Goal: Obtain resource: Obtain resource

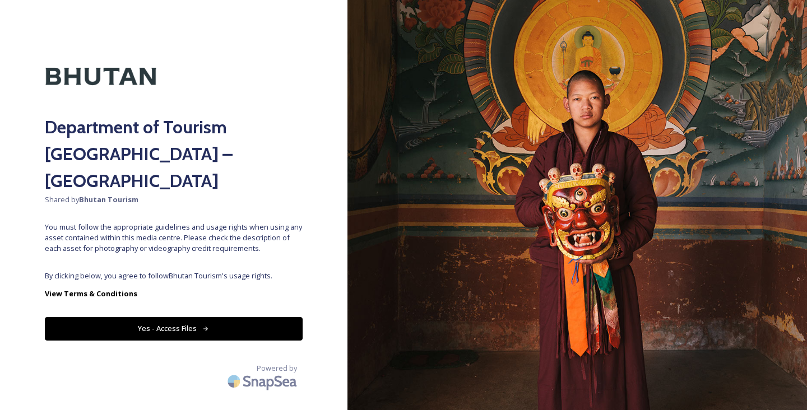
click at [259, 317] on button "Yes - Access Files" at bounding box center [174, 328] width 258 height 23
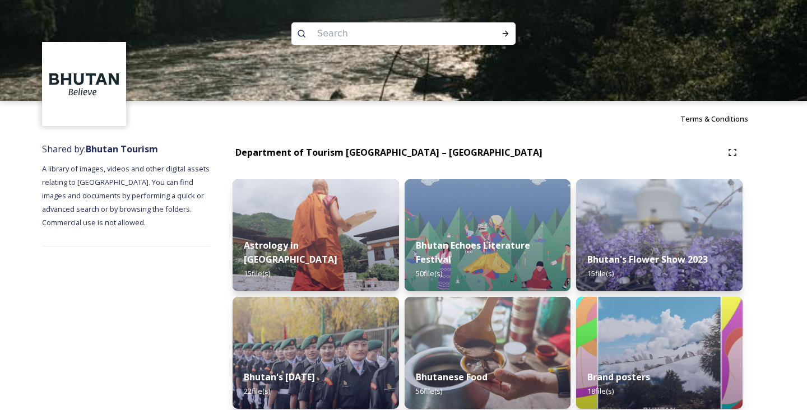
click at [433, 23] on input at bounding box center [387, 33] width 153 height 25
type input "Thimphu tshechu"
click at [503, 36] on icon at bounding box center [505, 33] width 9 height 9
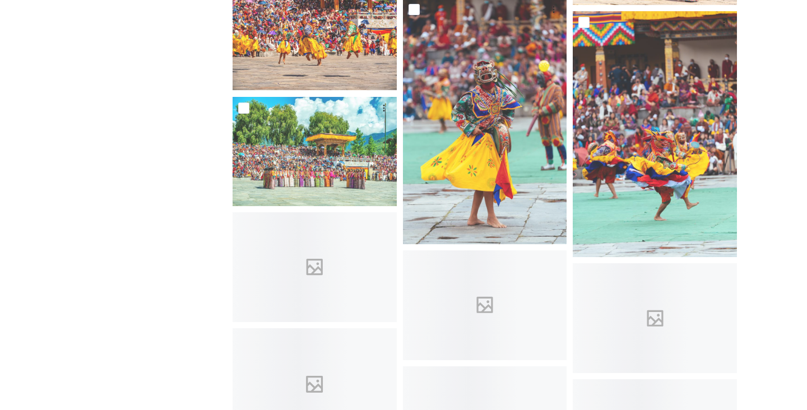
scroll to position [1954, 0]
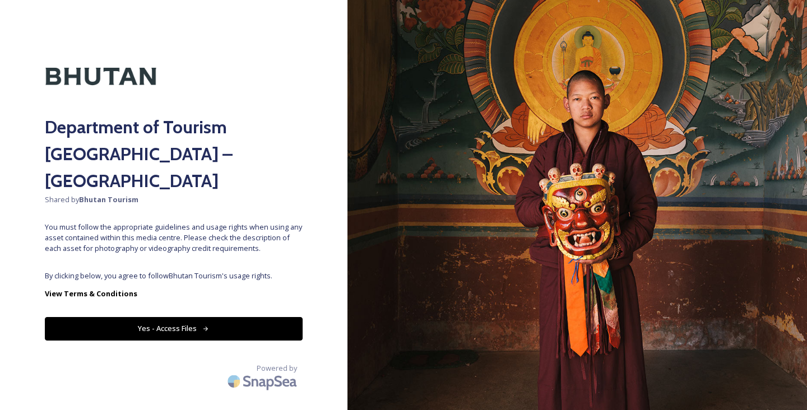
click at [231, 317] on button "Yes - Access Files" at bounding box center [174, 328] width 258 height 23
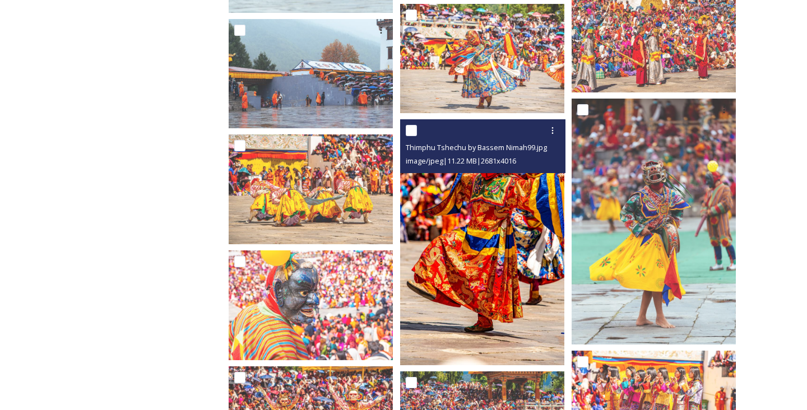
scroll to position [1441, 0]
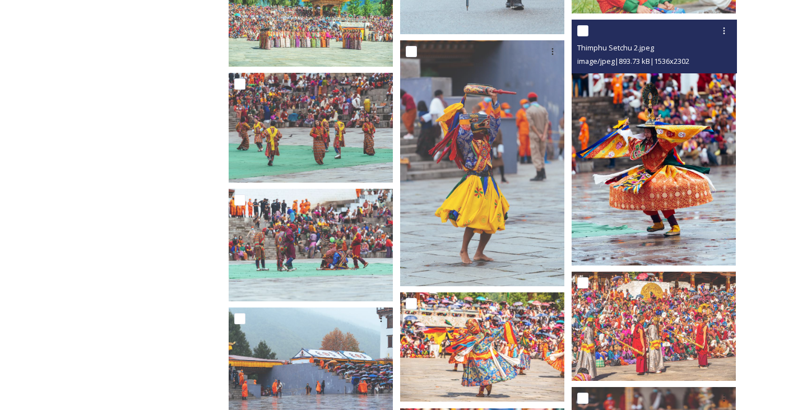
click at [625, 231] on img at bounding box center [653, 143] width 164 height 246
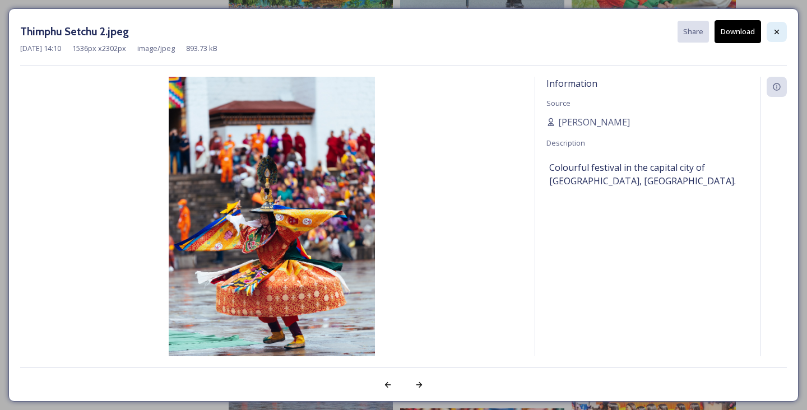
click at [773, 31] on icon at bounding box center [776, 31] width 9 height 9
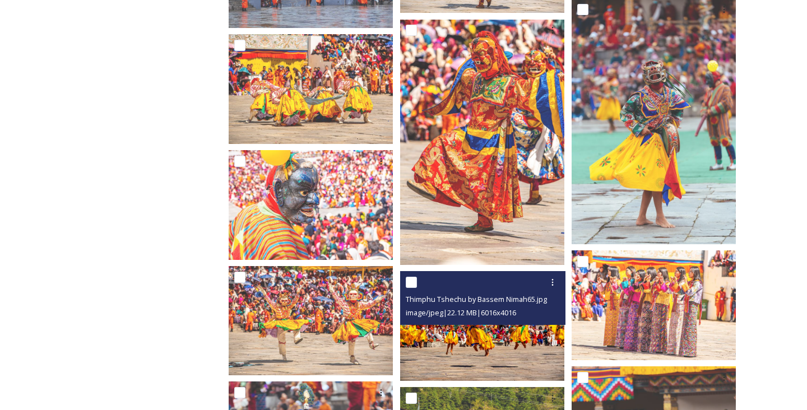
scroll to position [1806, 0]
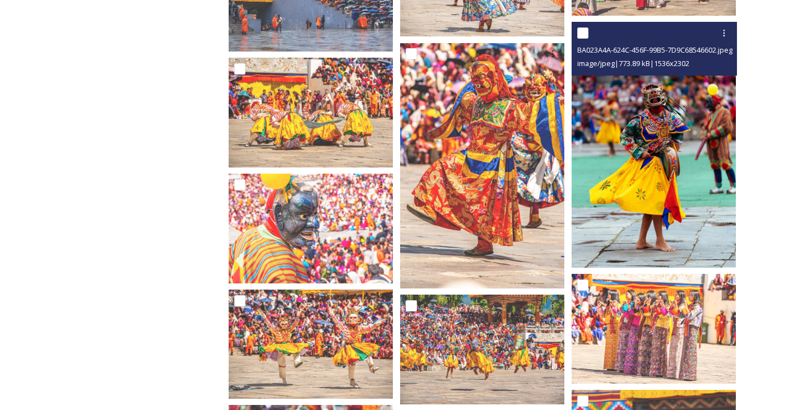
click at [681, 152] on img at bounding box center [653, 145] width 164 height 246
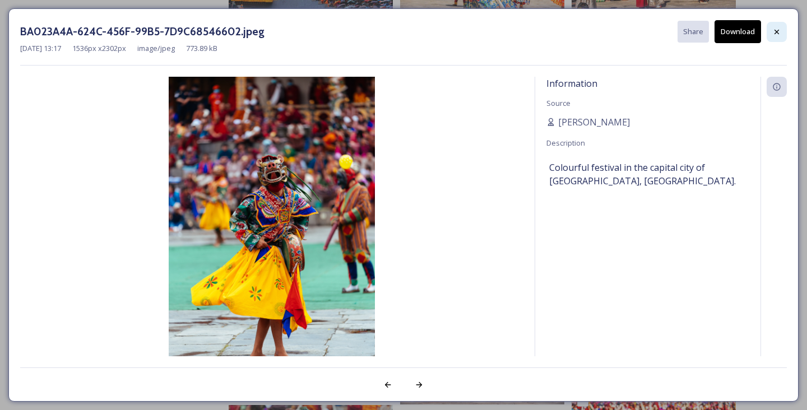
click at [772, 30] on icon at bounding box center [776, 31] width 9 height 9
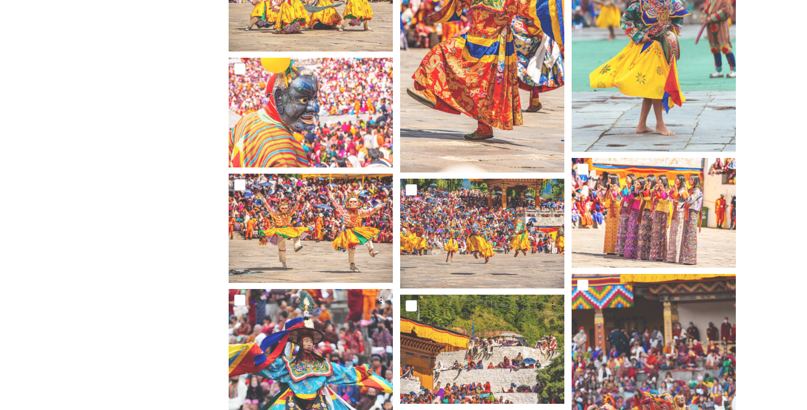
scroll to position [1898, 0]
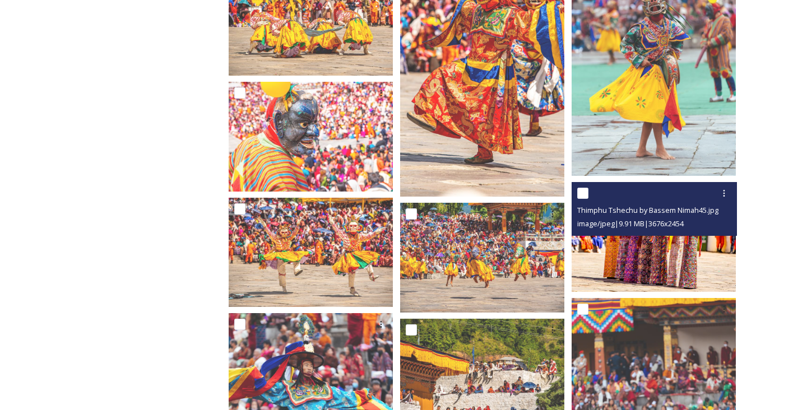
click at [617, 227] on div "Thimphu Tshechu by Bassem Nimah45.jpg image/jpeg | 9.91 MB | 3676 x 2454" at bounding box center [653, 209] width 165 height 54
click at [610, 257] on img at bounding box center [653, 236] width 164 height 109
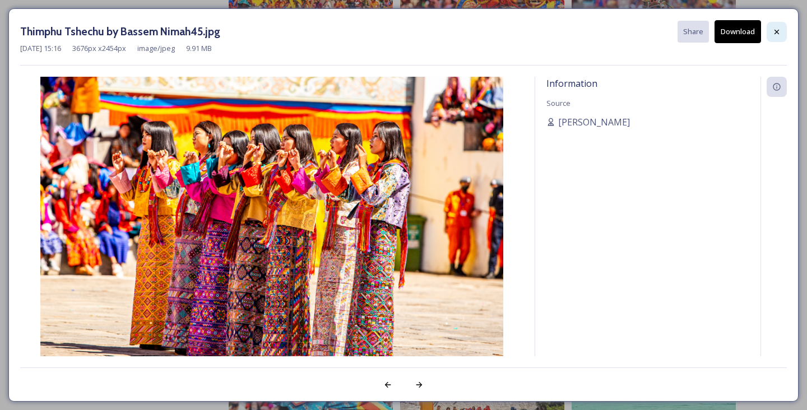
click at [780, 39] on div at bounding box center [776, 32] width 20 height 20
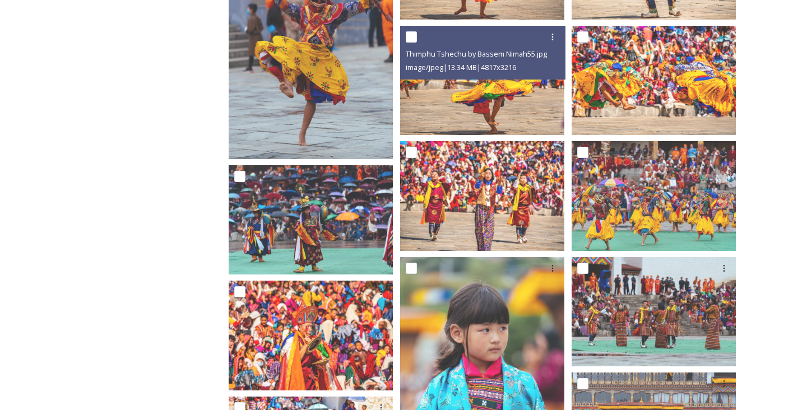
scroll to position [2770, 0]
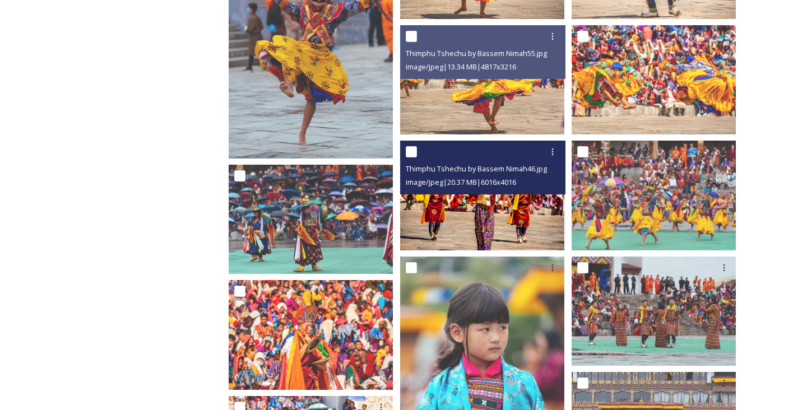
click at [483, 213] on img at bounding box center [482, 195] width 164 height 109
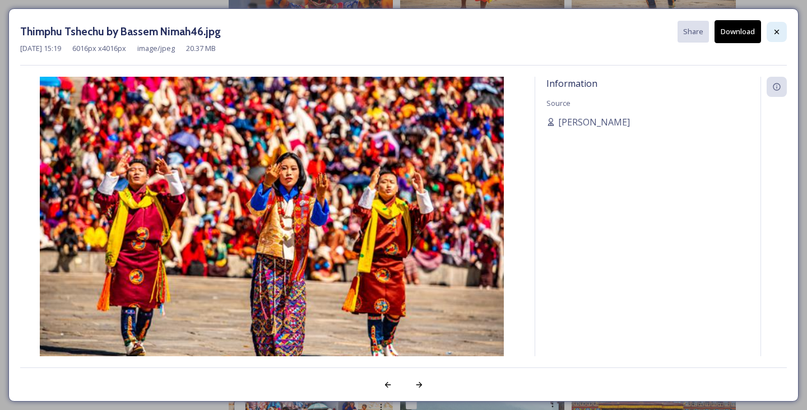
click at [779, 30] on icon at bounding box center [776, 31] width 9 height 9
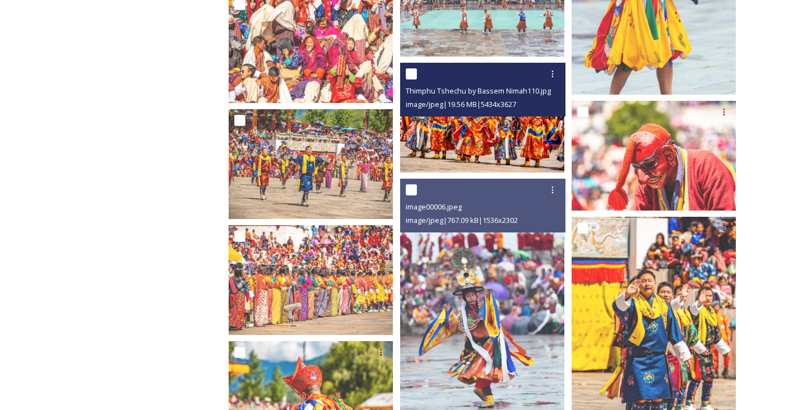
scroll to position [3778, 0]
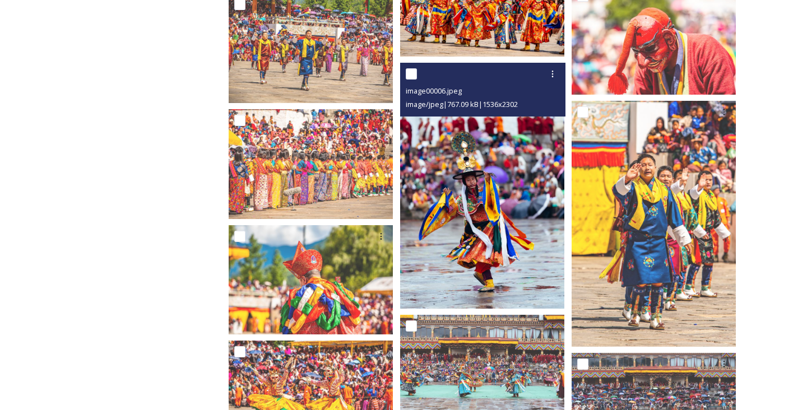
click at [545, 259] on img at bounding box center [482, 186] width 164 height 246
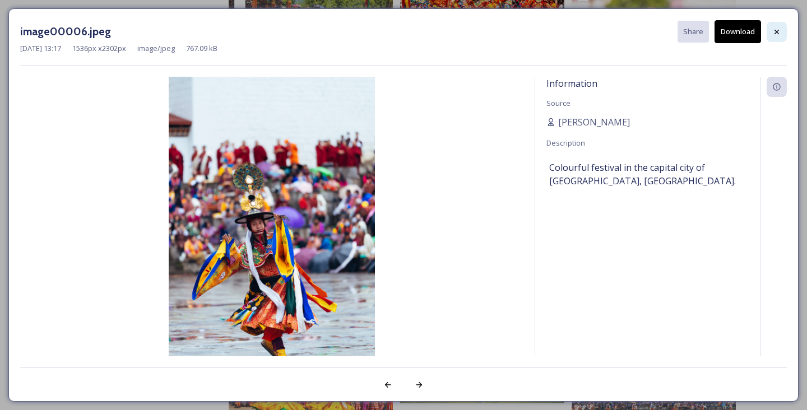
click at [778, 31] on icon at bounding box center [776, 31] width 9 height 9
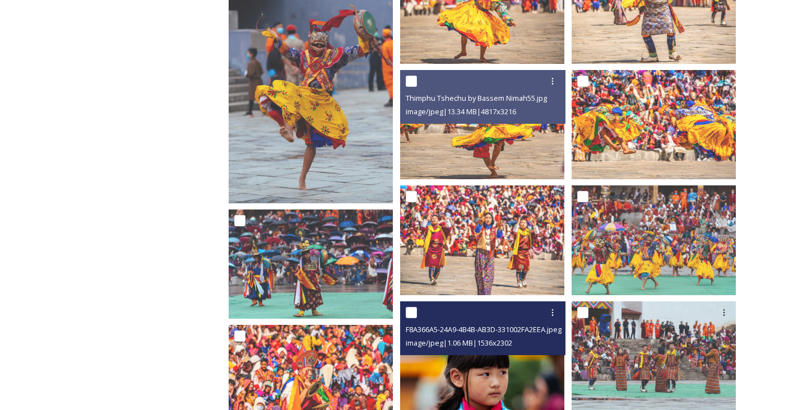
scroll to position [3203, 0]
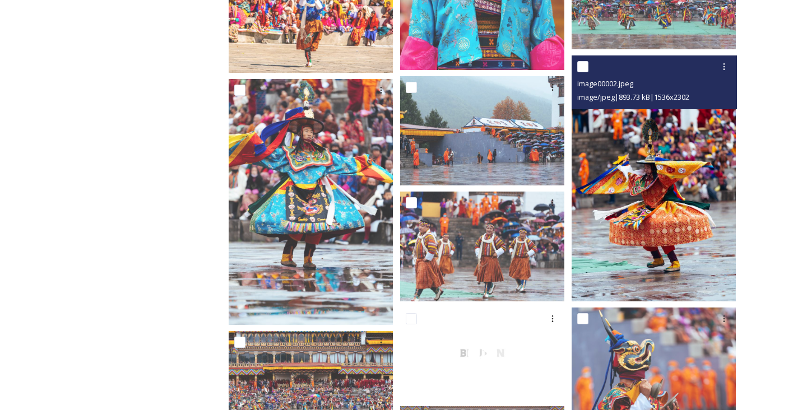
click at [645, 240] on img at bounding box center [653, 178] width 164 height 246
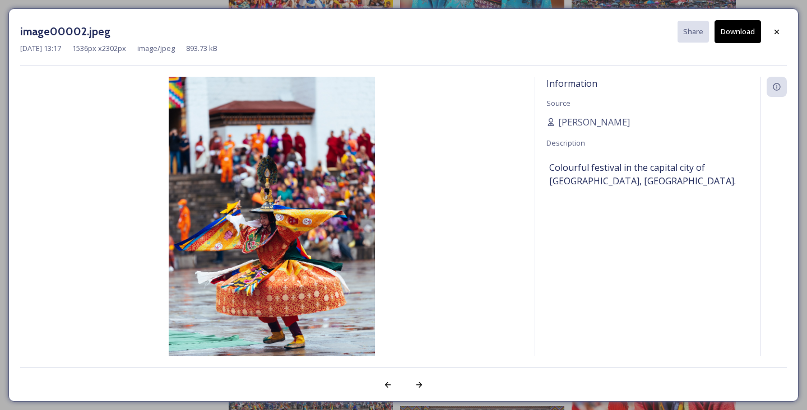
click at [774, 29] on icon at bounding box center [776, 31] width 9 height 9
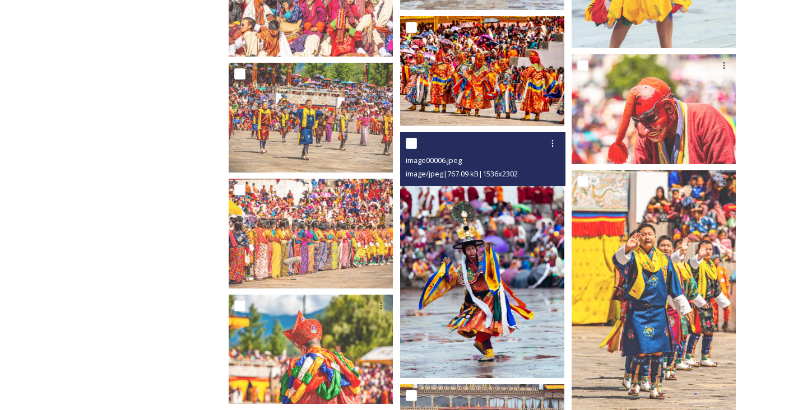
scroll to position [3750, 0]
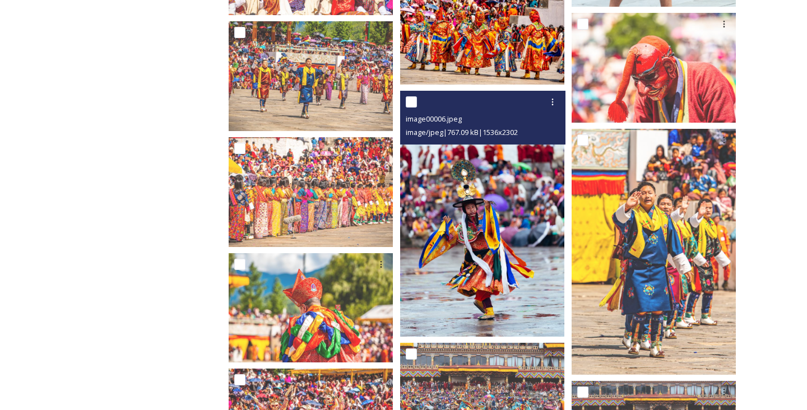
click at [476, 296] on img at bounding box center [482, 214] width 164 height 246
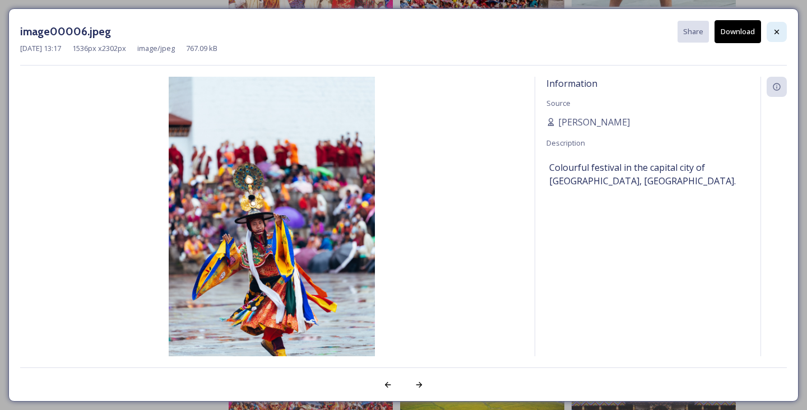
click at [777, 27] on icon at bounding box center [776, 31] width 9 height 9
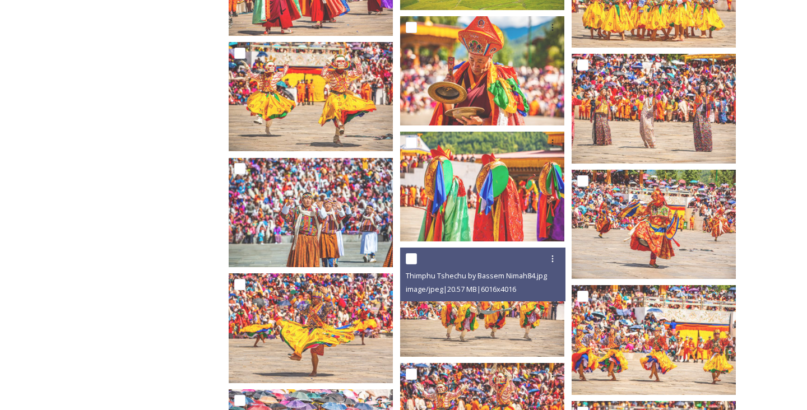
scroll to position [4472, 0]
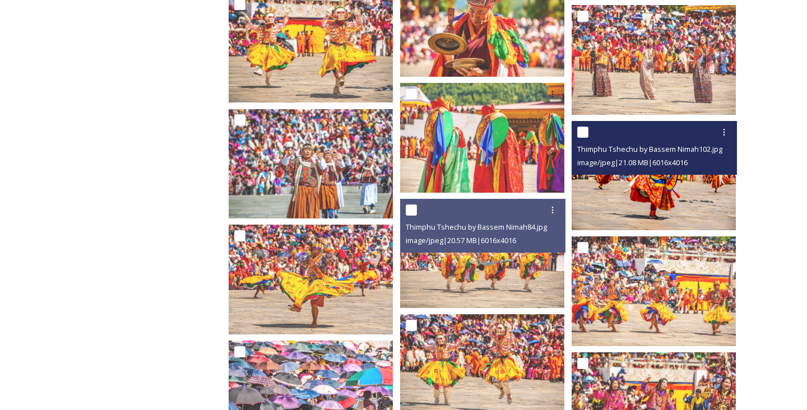
click at [638, 187] on img at bounding box center [653, 175] width 164 height 109
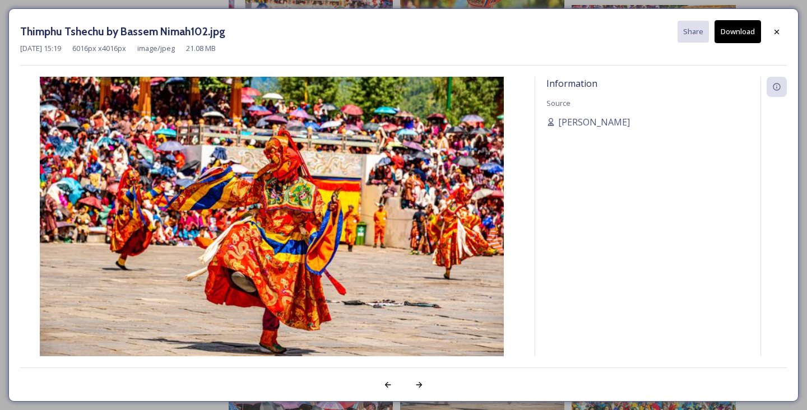
click at [781, 34] on div at bounding box center [776, 32] width 20 height 20
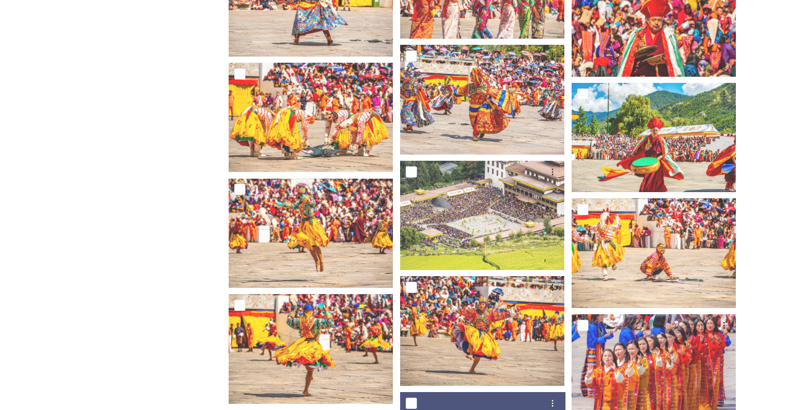
scroll to position [5125, 0]
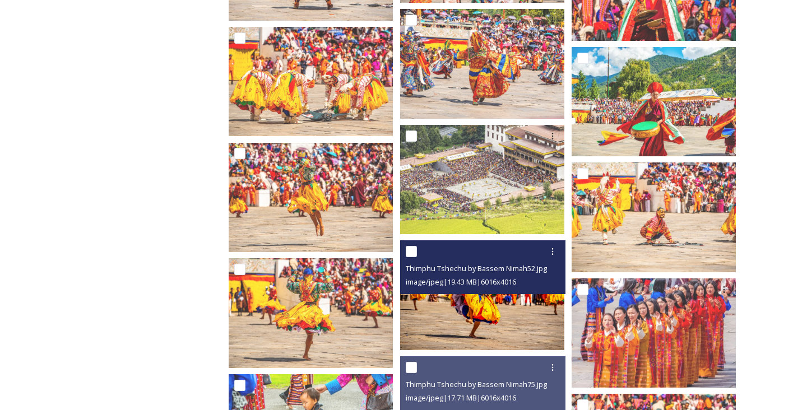
click at [504, 332] on img at bounding box center [482, 294] width 164 height 109
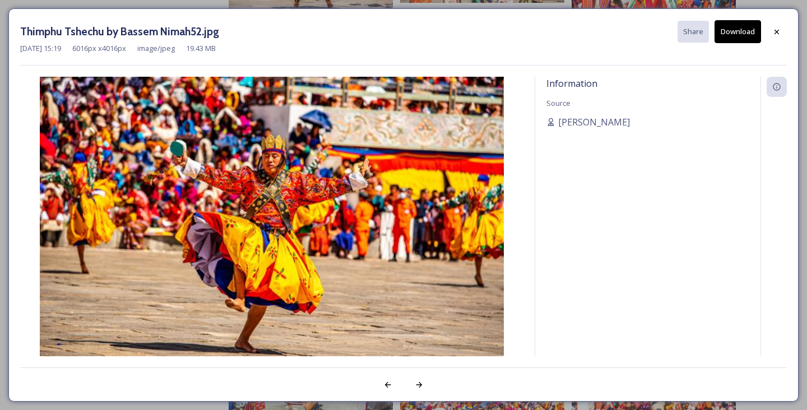
click at [320, 282] on img at bounding box center [271, 231] width 503 height 309
click at [778, 27] on icon at bounding box center [776, 31] width 9 height 9
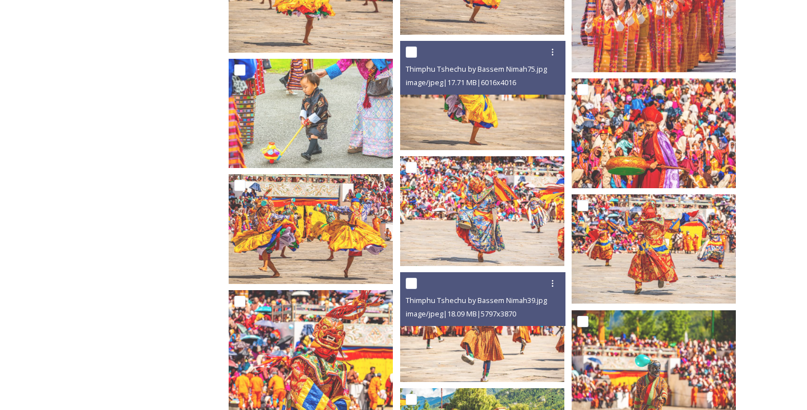
scroll to position [5478, 0]
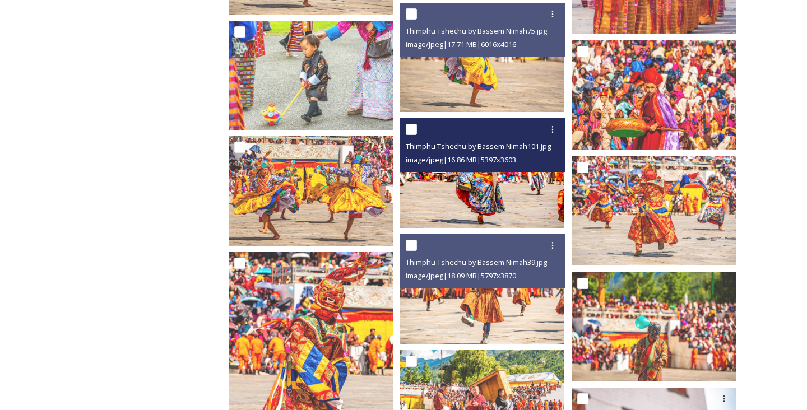
click at [551, 175] on img at bounding box center [482, 172] width 164 height 109
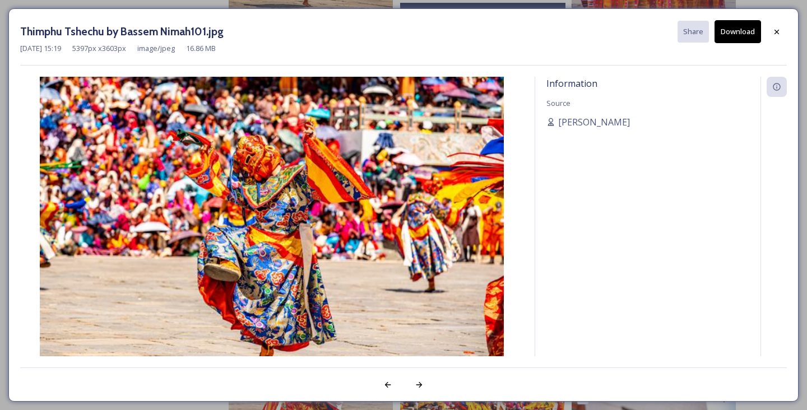
click at [517, 225] on img at bounding box center [271, 231] width 503 height 309
click at [519, 218] on img at bounding box center [271, 231] width 503 height 309
click at [775, 29] on icon at bounding box center [776, 31] width 9 height 9
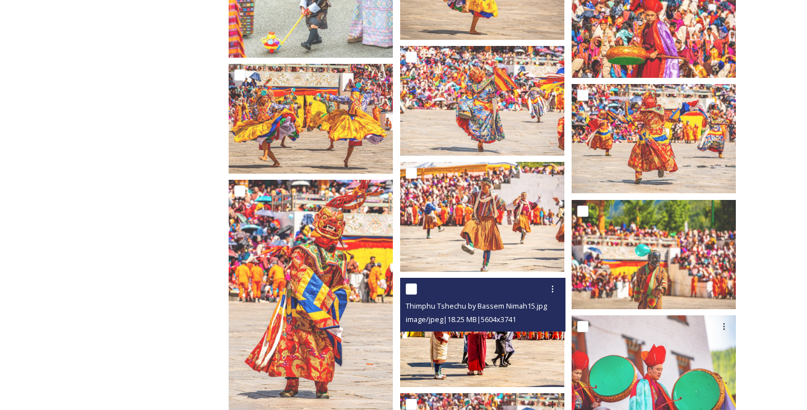
scroll to position [5549, 0]
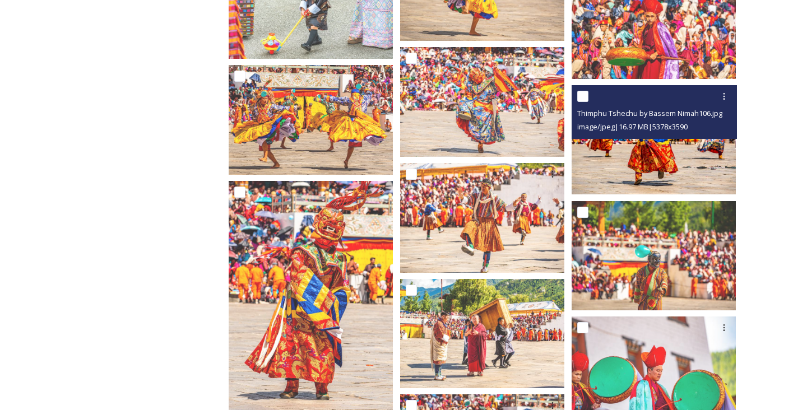
click at [682, 147] on img at bounding box center [653, 139] width 164 height 109
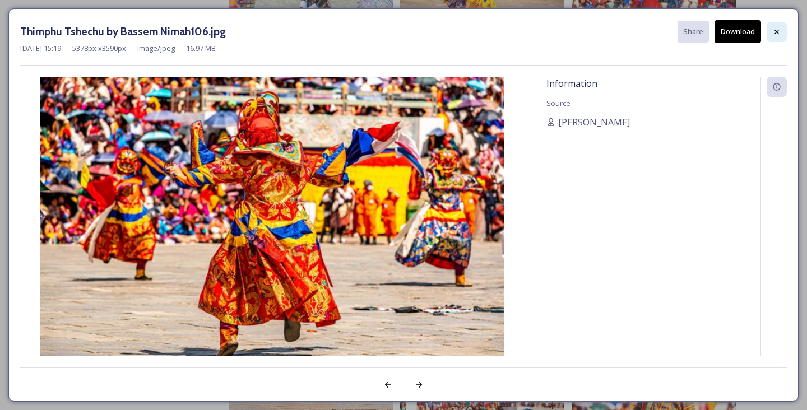
click at [777, 32] on icon at bounding box center [776, 31] width 4 height 4
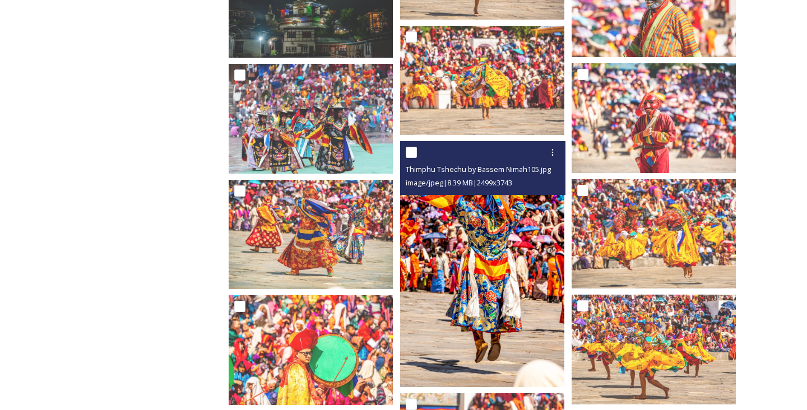
scroll to position [6038, 0]
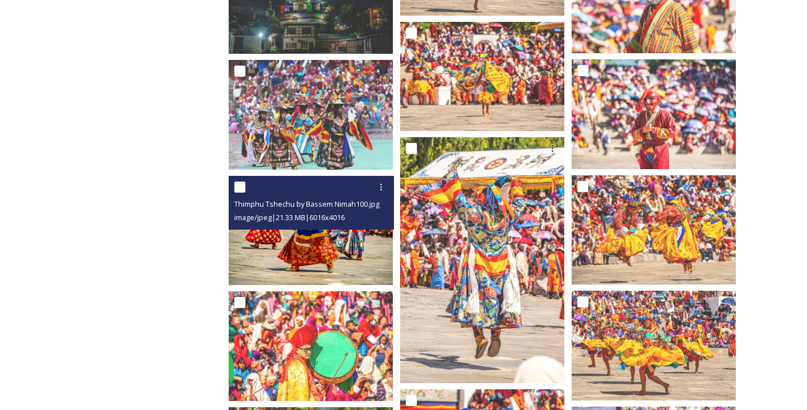
click at [368, 239] on img at bounding box center [311, 230] width 164 height 109
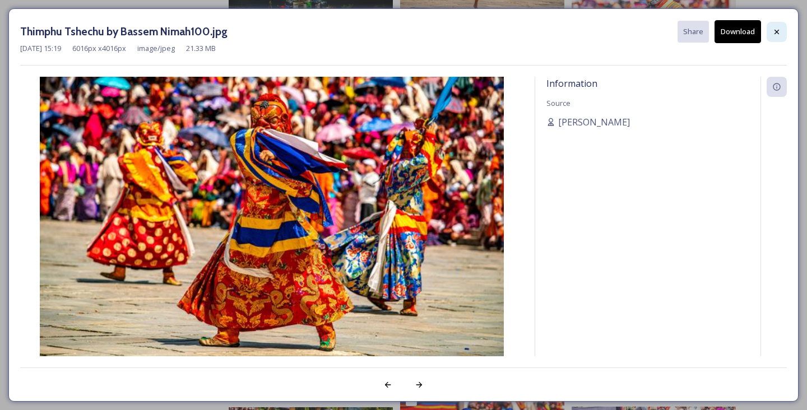
click at [782, 32] on div at bounding box center [776, 32] width 20 height 20
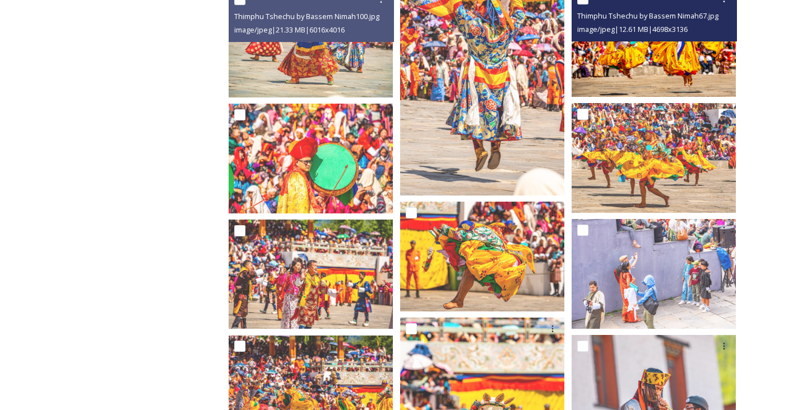
scroll to position [6474, 0]
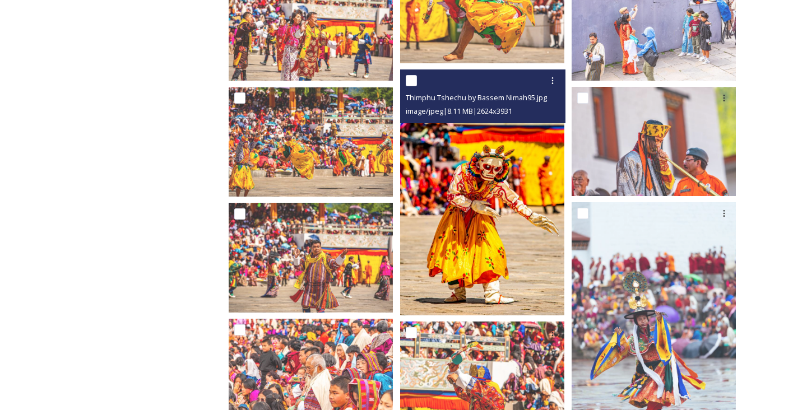
click at [444, 227] on img at bounding box center [482, 192] width 164 height 246
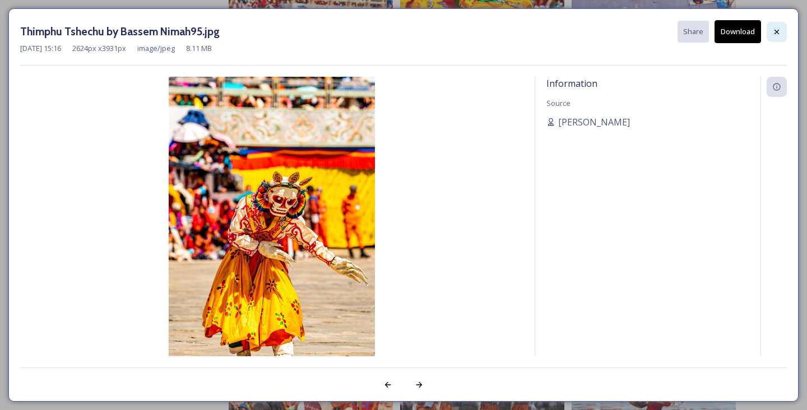
click at [783, 34] on div at bounding box center [776, 32] width 20 height 20
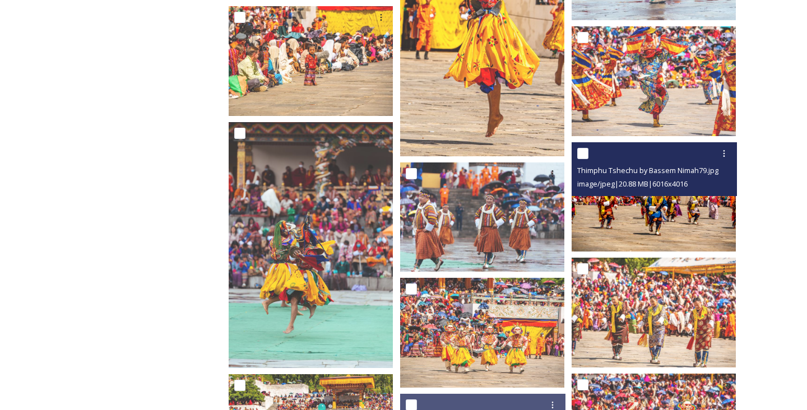
scroll to position [6902, 0]
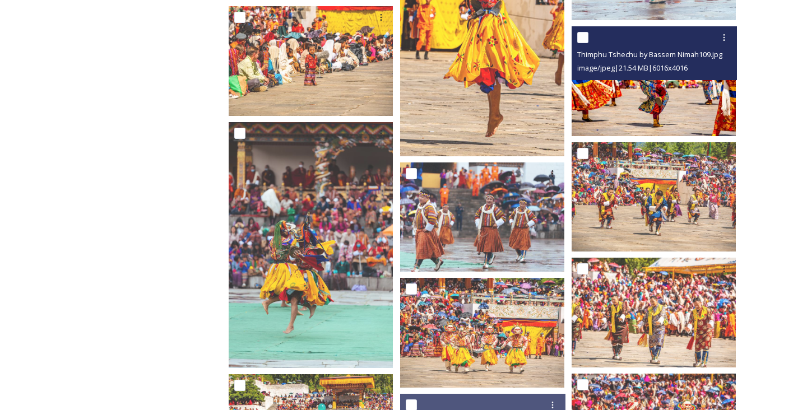
click at [656, 108] on img at bounding box center [653, 80] width 164 height 109
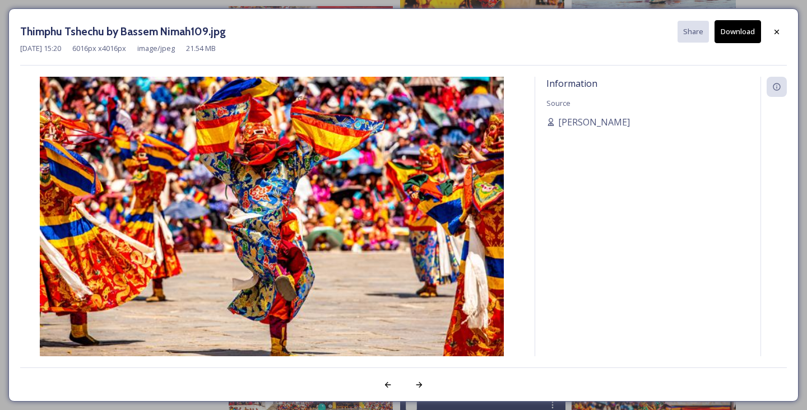
click at [766, 27] on div "Thimphu Tshechu by Bassem Nimah109.jpg Share Download" at bounding box center [403, 31] width 766 height 23
click at [775, 32] on icon at bounding box center [776, 31] width 9 height 9
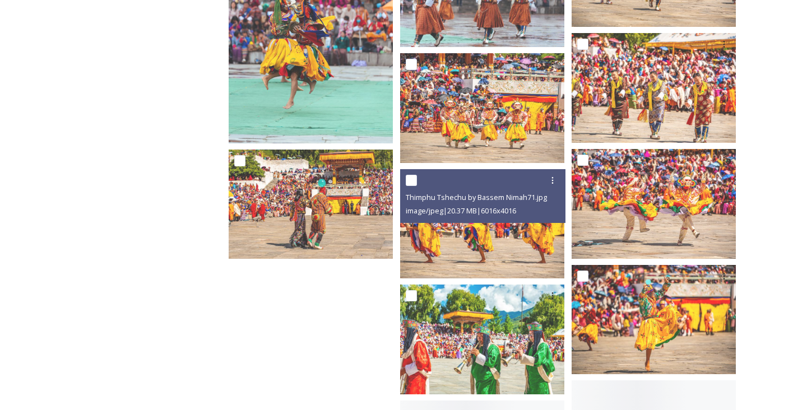
scroll to position [7208, 0]
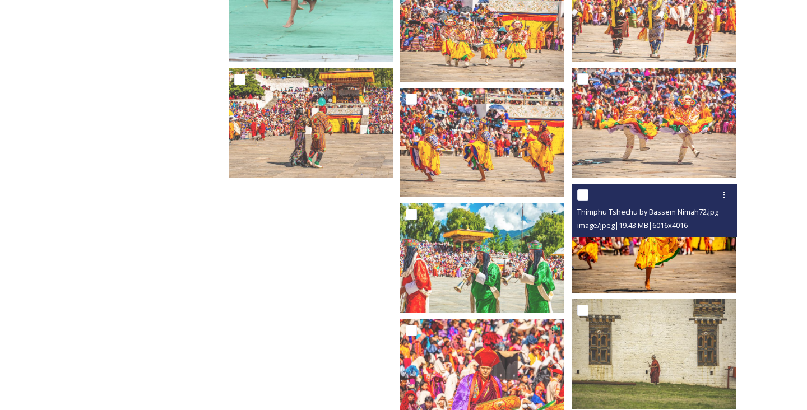
click at [624, 259] on img at bounding box center [653, 238] width 164 height 109
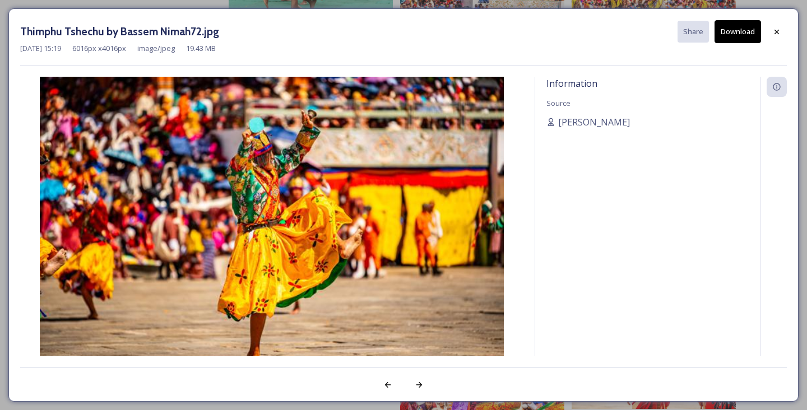
click at [376, 244] on img at bounding box center [271, 231] width 503 height 309
click at [774, 29] on icon at bounding box center [776, 31] width 9 height 9
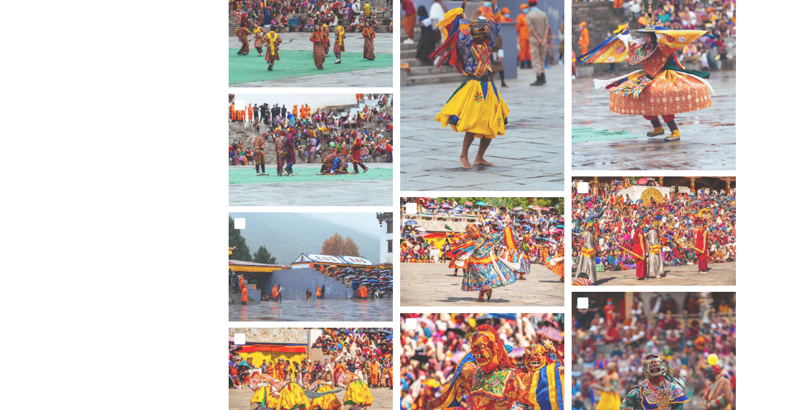
scroll to position [1516, 0]
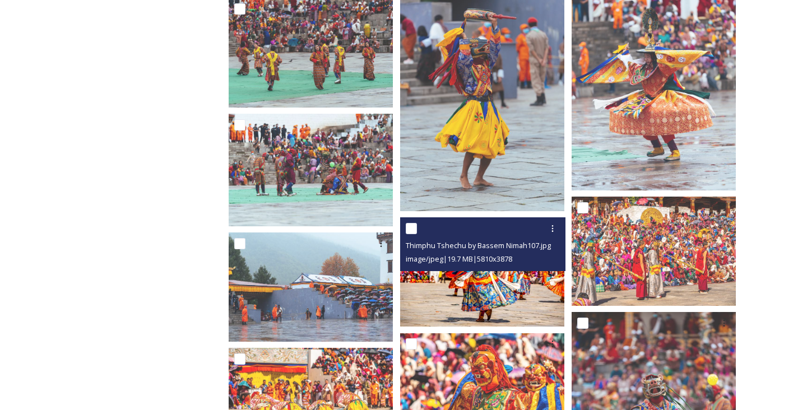
click at [509, 273] on img at bounding box center [482, 271] width 164 height 109
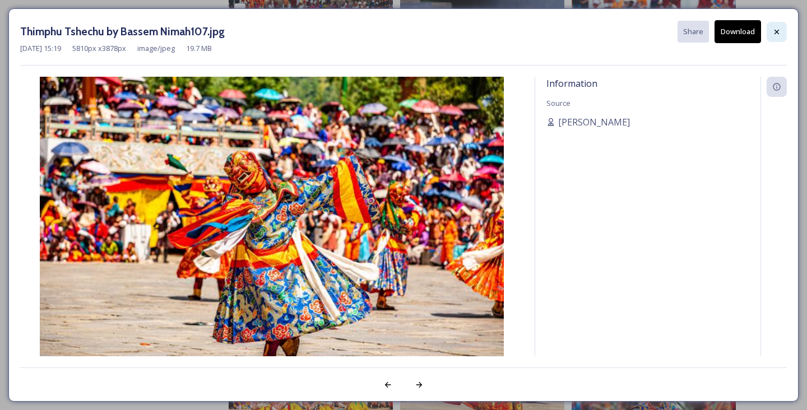
click at [778, 35] on icon at bounding box center [776, 31] width 9 height 9
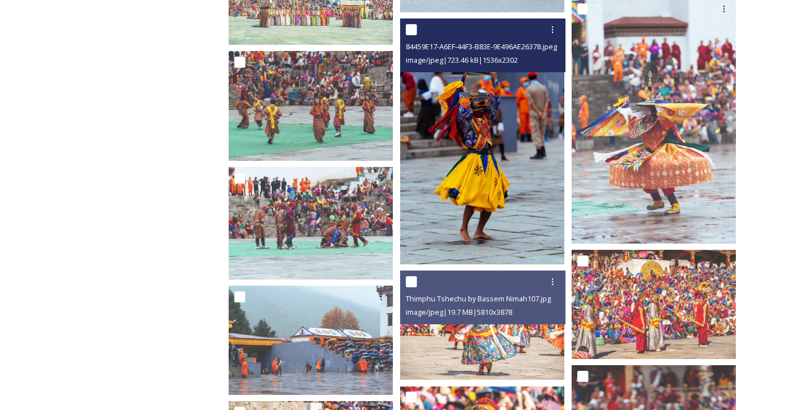
scroll to position [1379, 0]
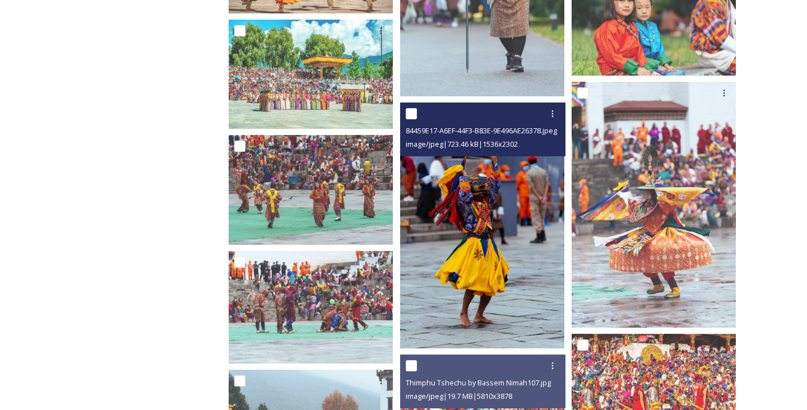
click at [556, 165] on img at bounding box center [482, 226] width 164 height 246
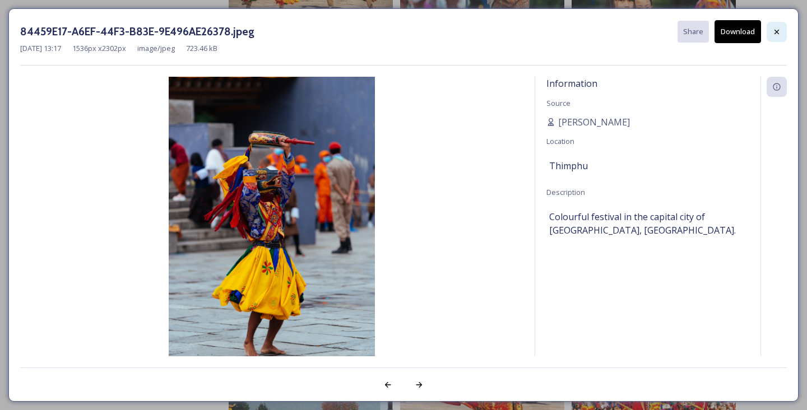
click at [775, 33] on icon at bounding box center [776, 31] width 4 height 4
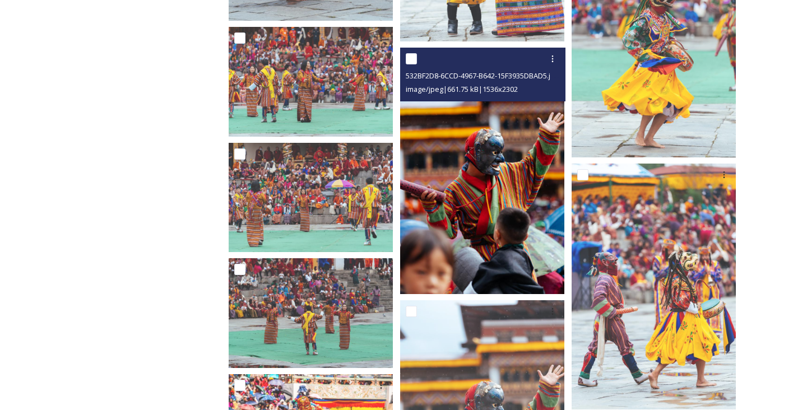
scroll to position [473, 0]
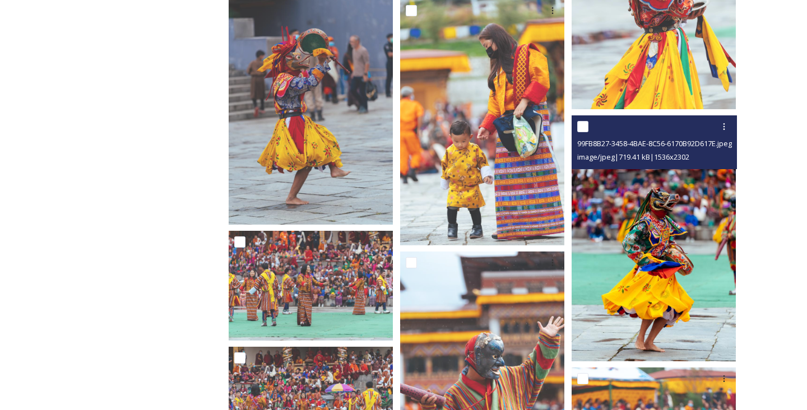
click at [675, 201] on img at bounding box center [653, 238] width 164 height 246
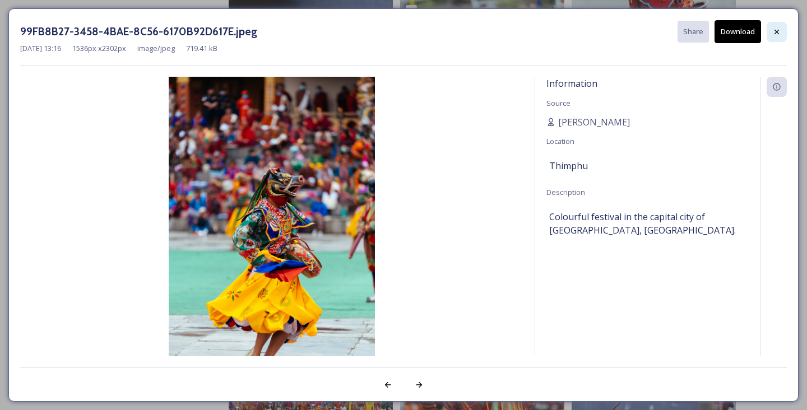
click at [776, 23] on div at bounding box center [776, 32] width 20 height 20
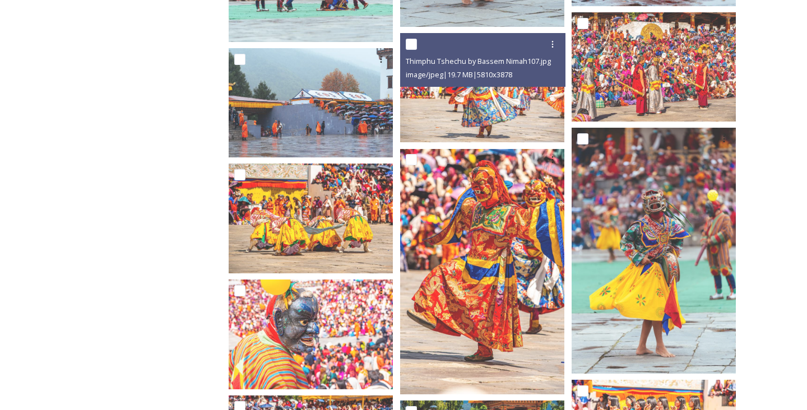
scroll to position [1700, 0]
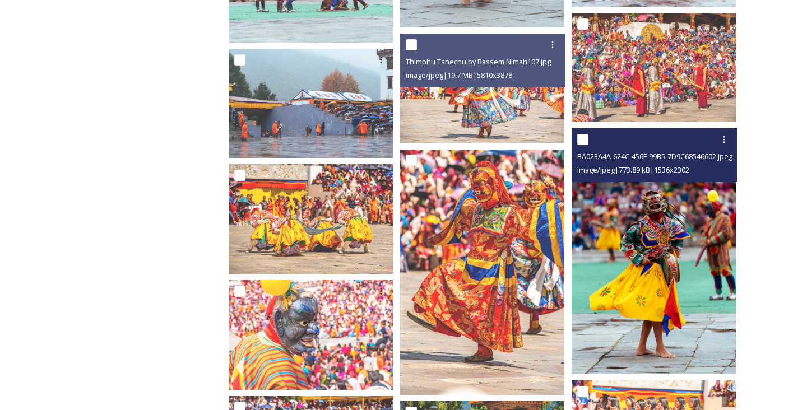
click at [624, 273] on img at bounding box center [653, 251] width 164 height 246
